Goal: Download file/media

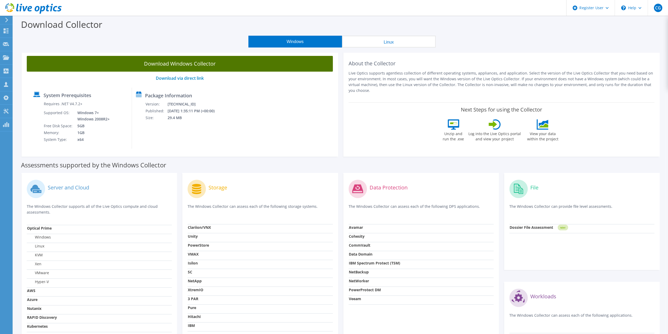
click at [178, 62] on link "Download Windows Collector" at bounding box center [180, 64] width 306 height 16
